Goal: Use online tool/utility: Utilize a website feature to perform a specific function

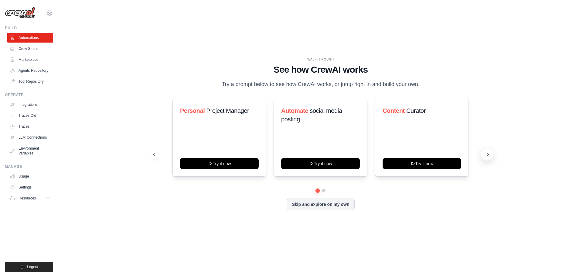
click at [488, 157] on icon at bounding box center [488, 154] width 6 height 6
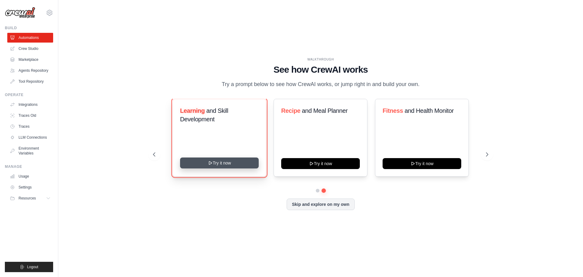
click at [233, 163] on button "Try it now" at bounding box center [219, 162] width 79 height 11
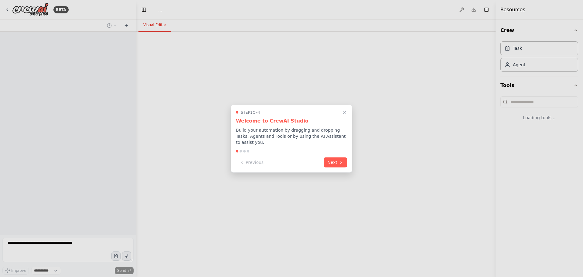
select select "****"
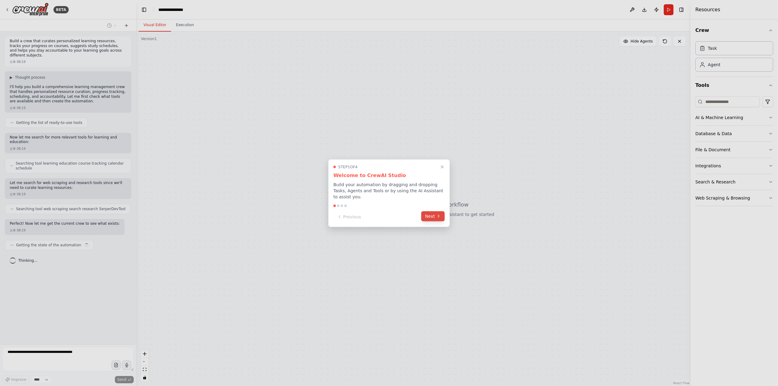
click at [437, 215] on icon at bounding box center [438, 216] width 5 height 5
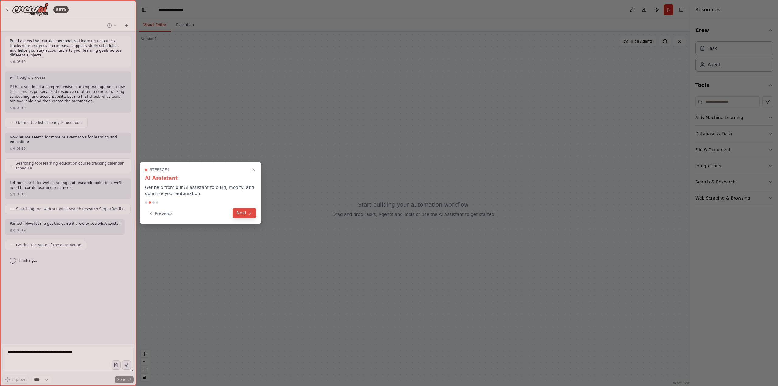
click at [246, 213] on button "Next" at bounding box center [244, 213] width 23 height 10
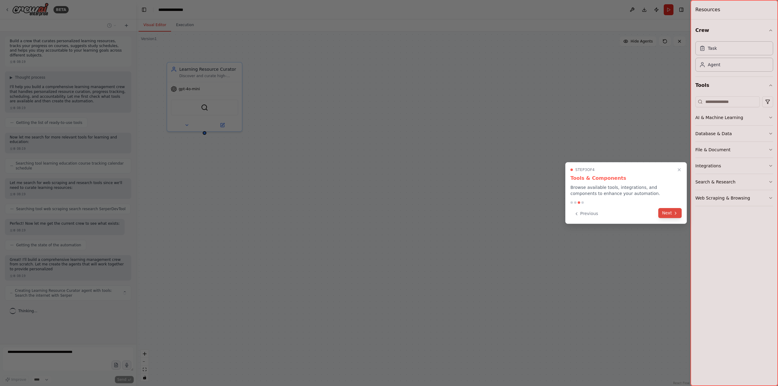
click at [583, 215] on button "Next" at bounding box center [669, 213] width 23 height 10
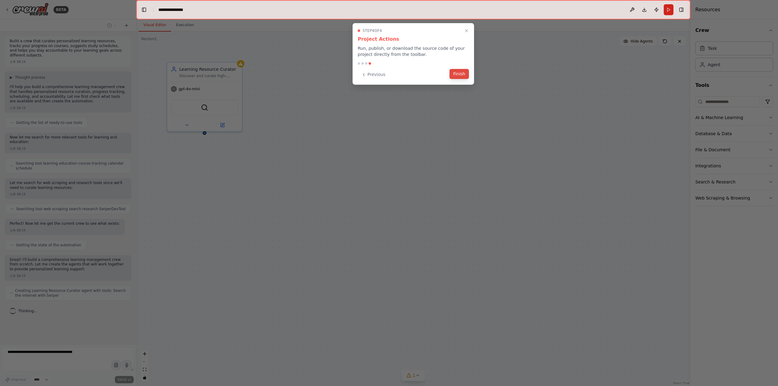
click at [462, 76] on button "Finish" at bounding box center [458, 74] width 19 height 10
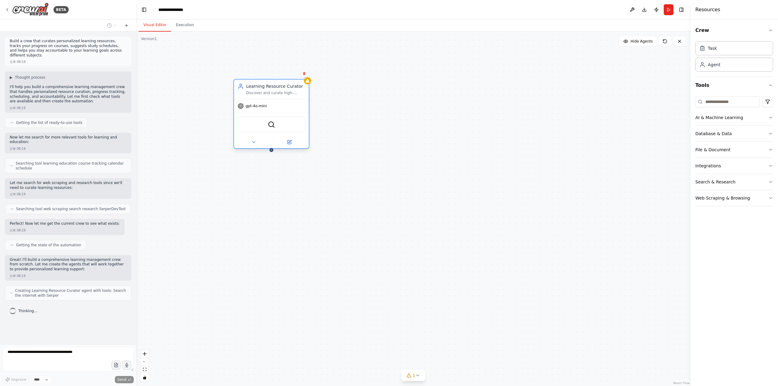
drag, startPoint x: 221, startPoint y: 81, endPoint x: 288, endPoint y: 102, distance: 70.9
click at [288, 102] on div "gpt-4o-mini" at bounding box center [271, 105] width 75 height 13
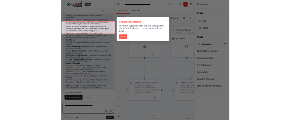
scroll to position [562, 0]
